Goal: Transaction & Acquisition: Purchase product/service

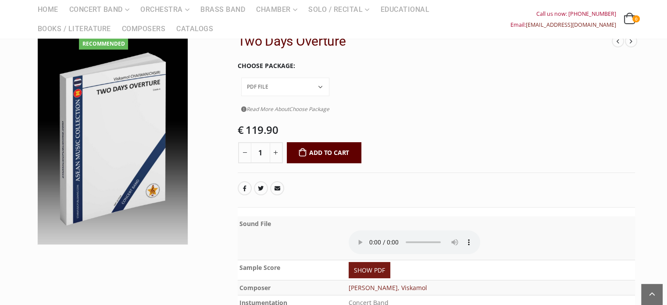
scroll to position [165, 0]
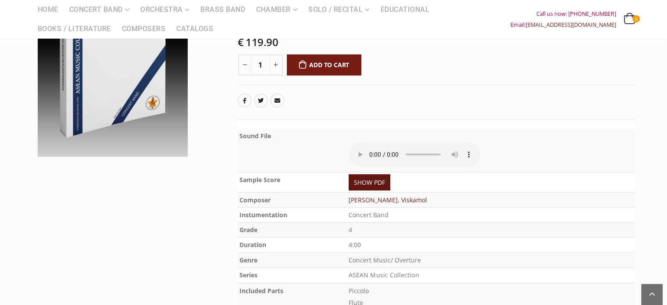
click at [356, 174] on link "SHOW PDF" at bounding box center [370, 182] width 42 height 16
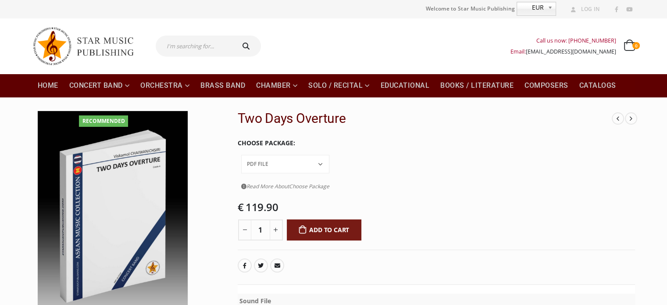
click at [329, 155] on select "Conductor Score PDF File Score + Parts Score + Parts + PDF File" at bounding box center [285, 164] width 88 height 18
click at [304, 155] on select "Conductor Score PDF File Score + Parts Score + Parts + PDF File" at bounding box center [285, 164] width 88 height 18
click at [323, 155] on select "Conductor Score PDF File Score + Parts Score + Parts + PDF File" at bounding box center [285, 164] width 88 height 18
click at [304, 155] on select "Conductor Score PDF File Score + Parts Score + Parts + PDF File" at bounding box center [285, 164] width 88 height 18
click at [323, 155] on select "Conductor Score PDF File Score + Parts Score + Parts + PDF File" at bounding box center [285, 164] width 88 height 18
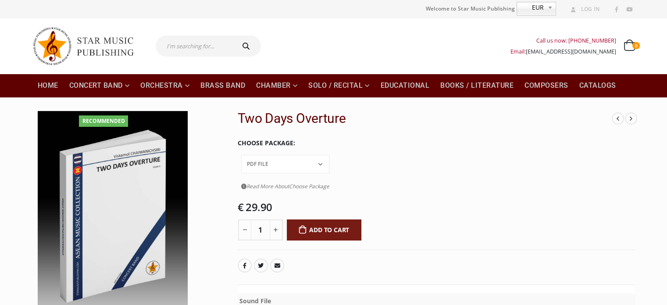
click at [304, 155] on select "Conductor Score PDF File Score + Parts Score + Parts + PDF File" at bounding box center [285, 164] width 88 height 18
select select "pdf-file"
click at [317, 219] on button "Add to cart" at bounding box center [324, 229] width 75 height 21
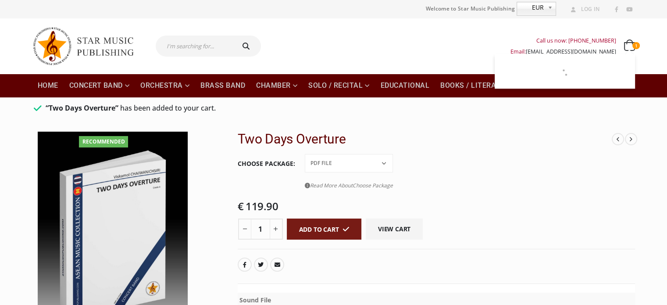
click at [628, 42] on icon at bounding box center [629, 46] width 11 height 9
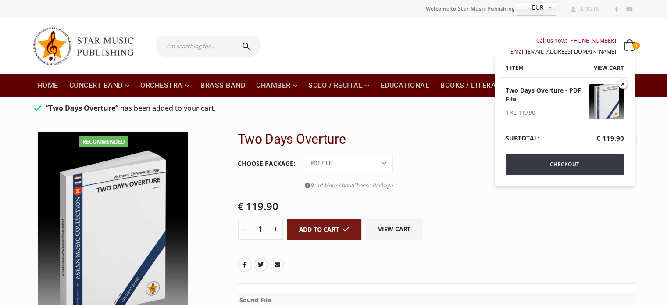
click at [579, 162] on link "Checkout" at bounding box center [565, 164] width 118 height 20
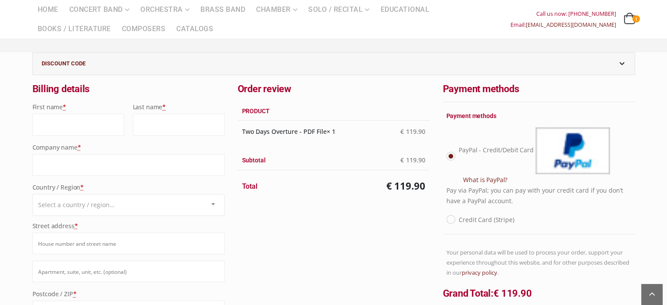
scroll to position [175, 0]
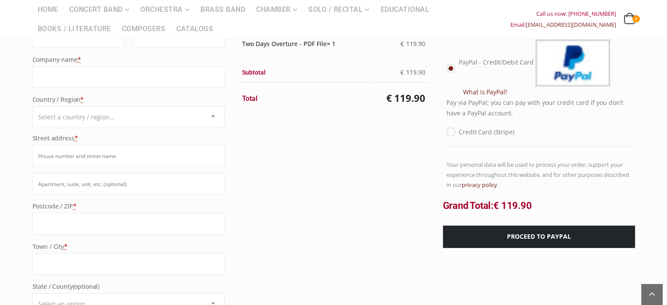
click at [459, 132] on label "Credit Card (Stripe)" at bounding box center [486, 131] width 55 height 11
click at [459, 132] on input "Credit Card (Stripe)" at bounding box center [462, 129] width 6 height 6
radio input "true"
